Goal: Information Seeking & Learning: Learn about a topic

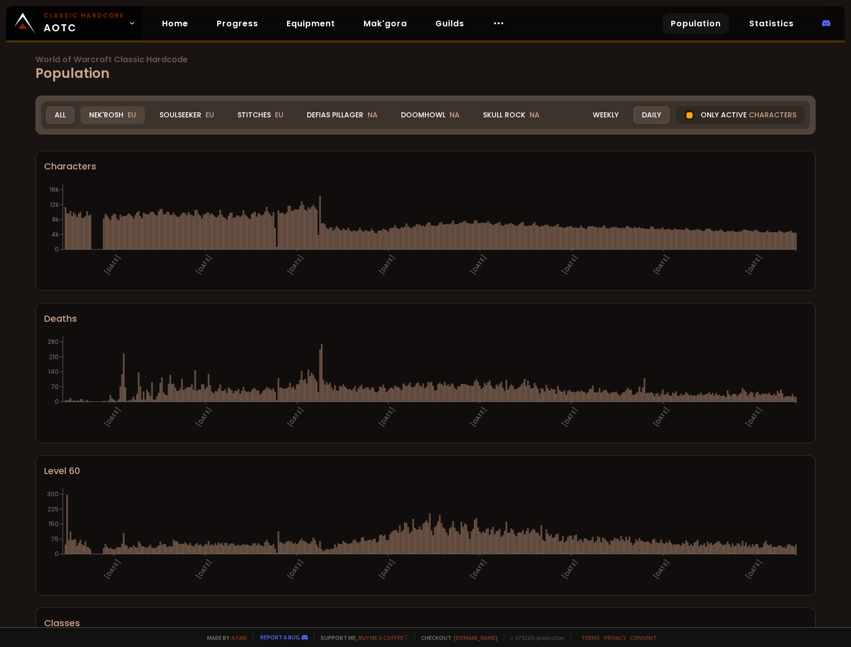
click at [130, 115] on span "EU" at bounding box center [132, 115] width 9 height 10
click at [61, 107] on div "All" at bounding box center [60, 115] width 28 height 18
click at [102, 116] on div "Nek'Rosh EU" at bounding box center [112, 115] width 64 height 18
click at [188, 113] on div "Soulseeker EU" at bounding box center [187, 115] width 72 height 18
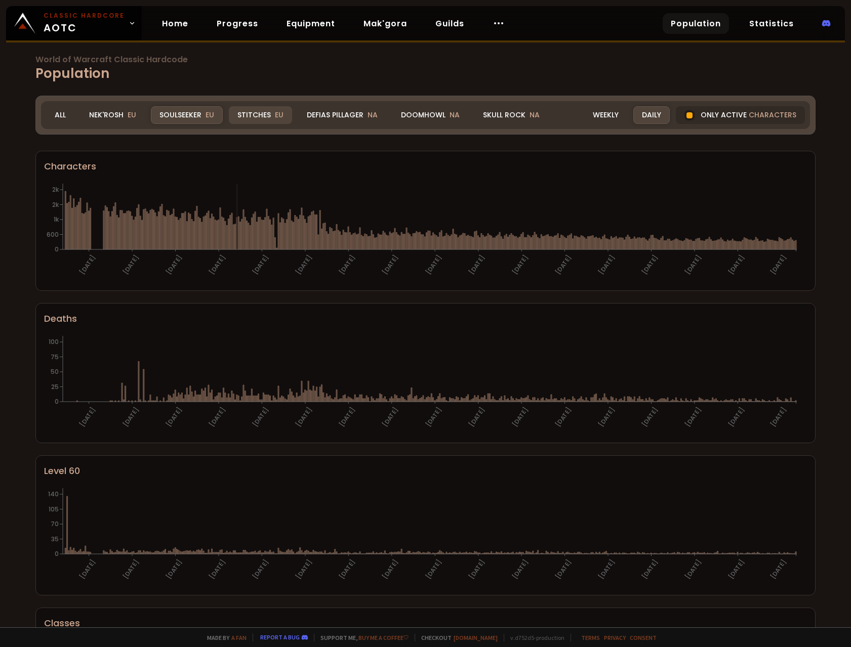
click at [258, 113] on div "Stitches EU" at bounding box center [260, 115] width 63 height 18
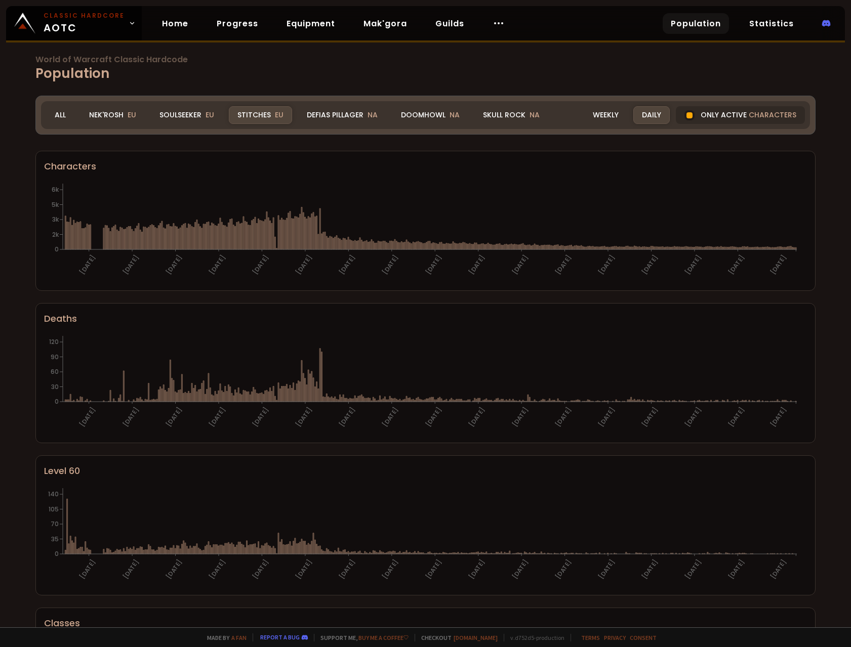
click at [194, 69] on h1 "World of Warcraft Classic Hardcode Population" at bounding box center [425, 70] width 780 height 28
click at [193, 116] on div "Soulseeker EU" at bounding box center [187, 115] width 72 height 18
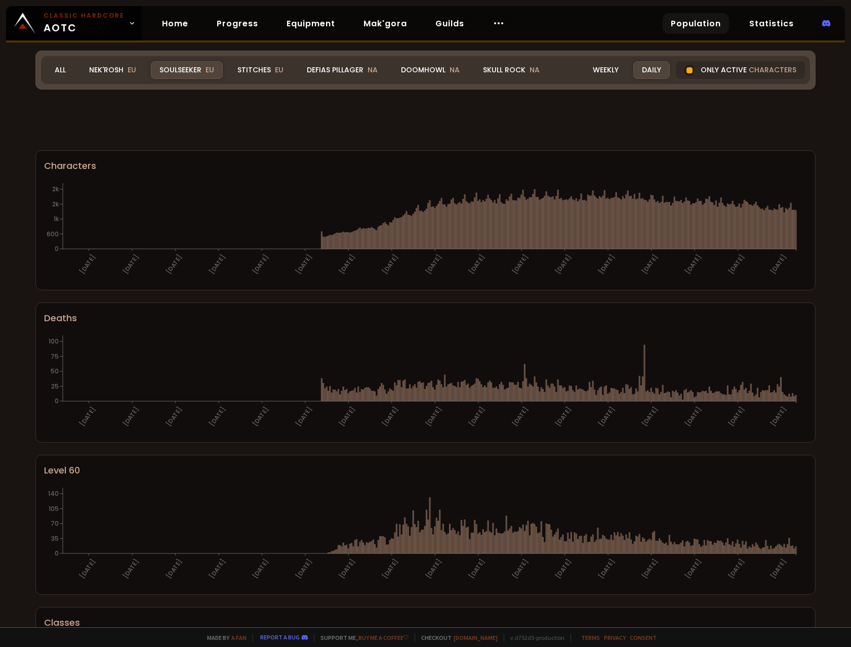
scroll to position [386, 0]
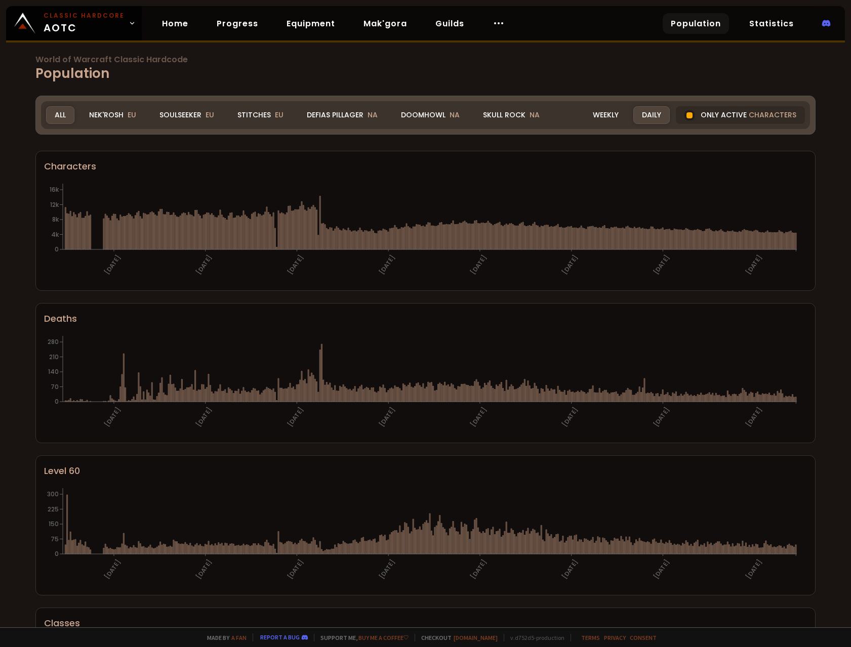
click at [266, 117] on div "Stitches EU" at bounding box center [260, 115] width 63 height 18
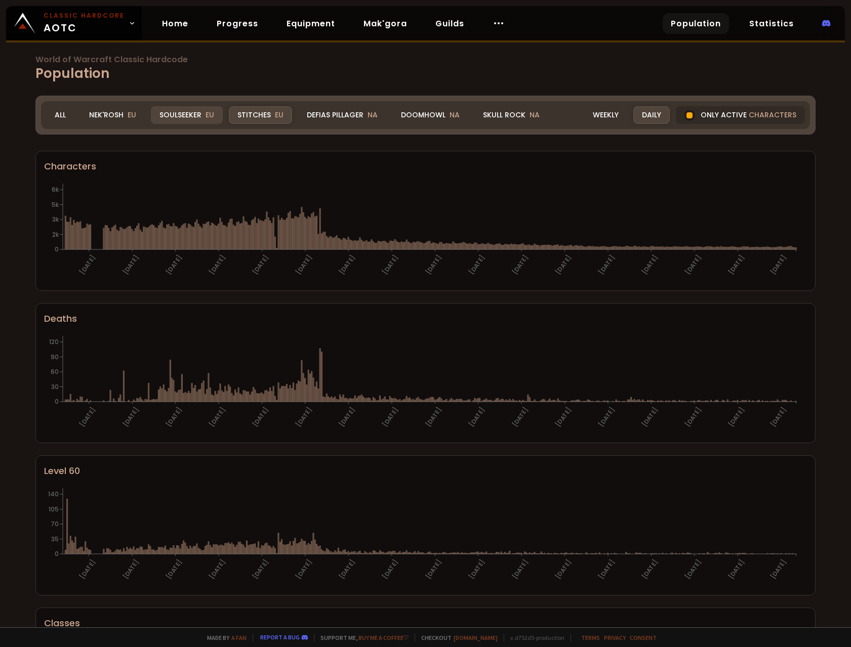
click at [191, 117] on div "Soulseeker EU" at bounding box center [187, 115] width 72 height 18
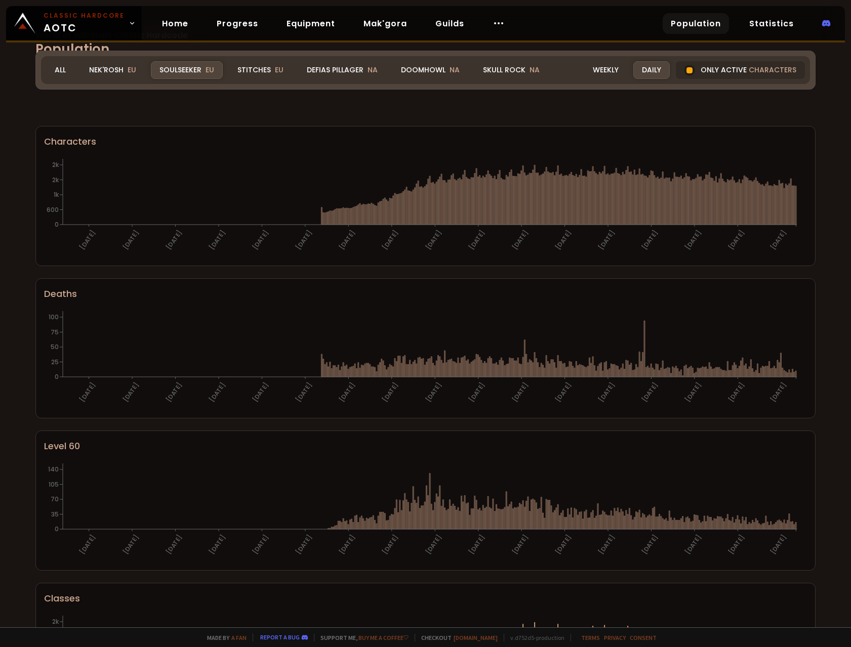
scroll to position [386, 0]
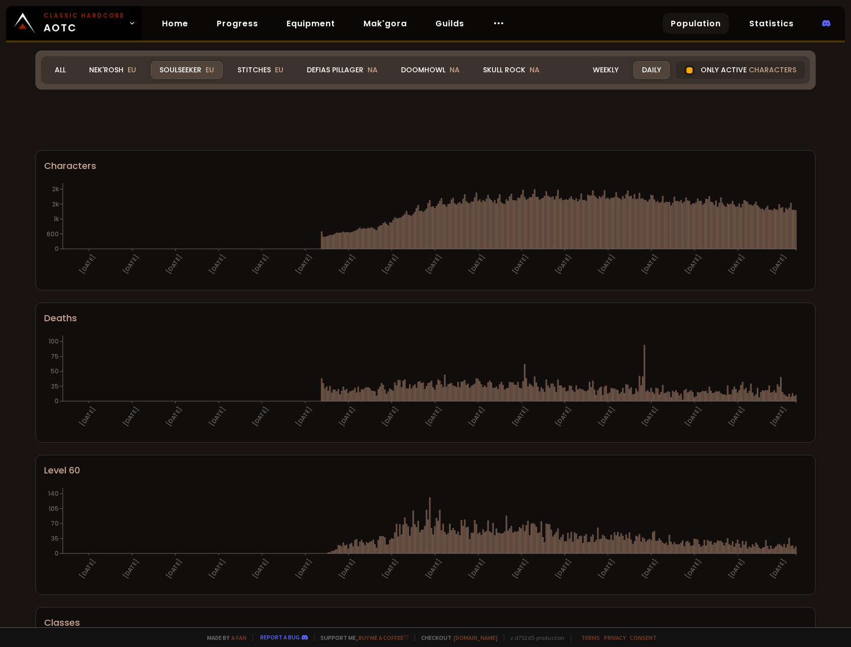
scroll to position [386, 0]
